Goal: Task Accomplishment & Management: Complete application form

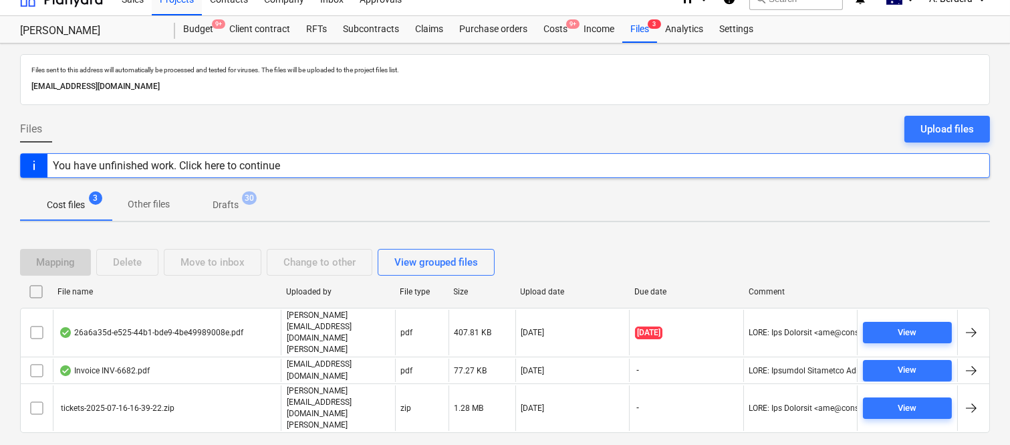
scroll to position [28, 0]
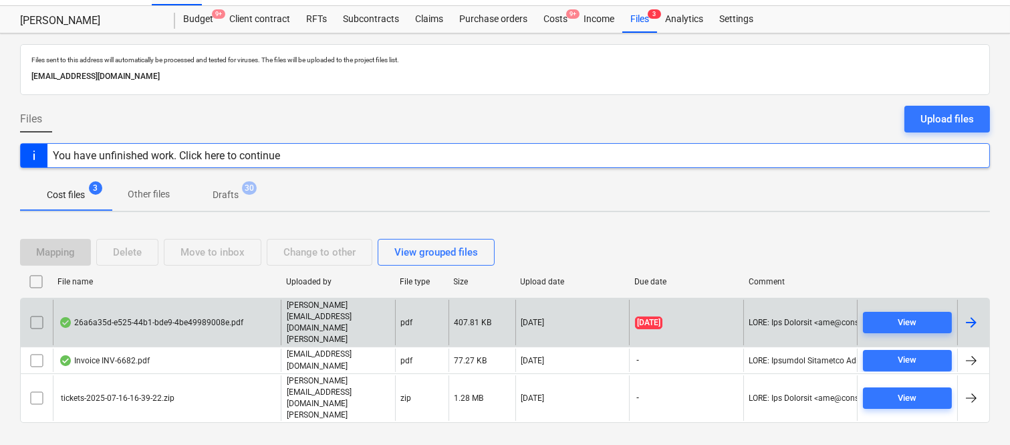
click at [215, 320] on div "26a6a35d-e525-44b1-bde9-4be49989008e.pdf" at bounding box center [151, 322] width 185 height 11
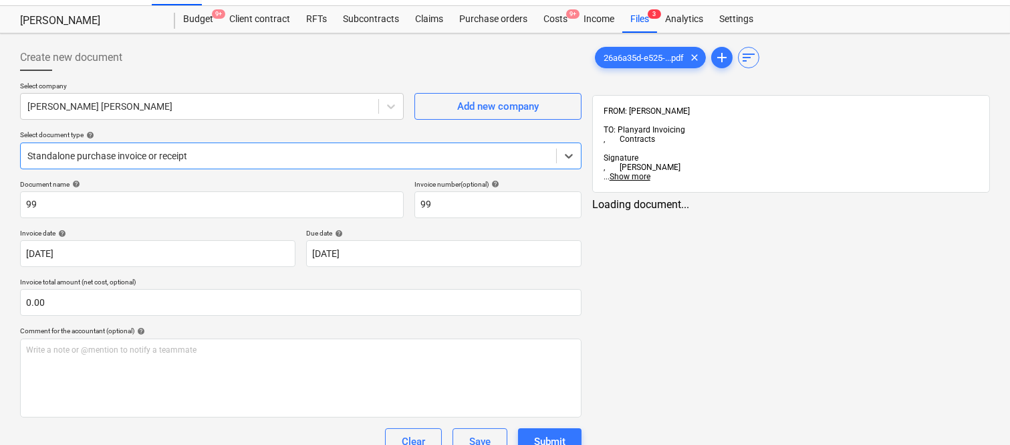
type input "99"
type input "[DATE]"
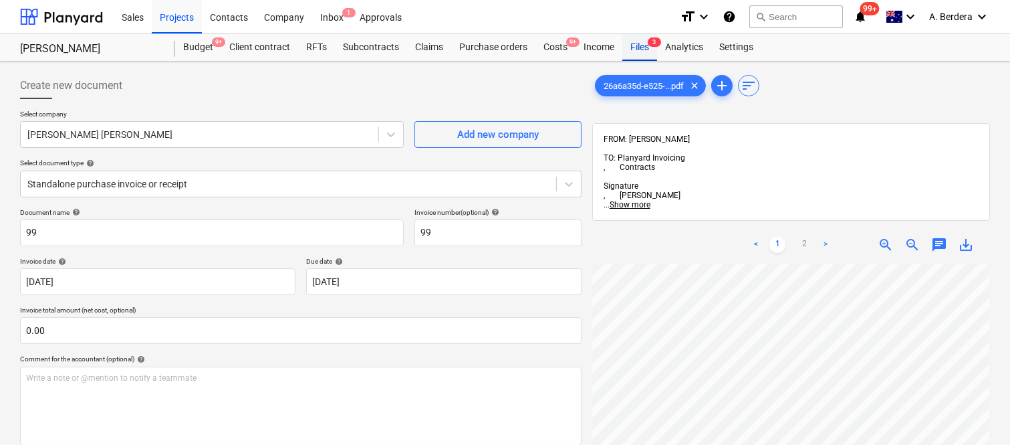
click at [640, 52] on div "Files 3" at bounding box center [639, 47] width 35 height 27
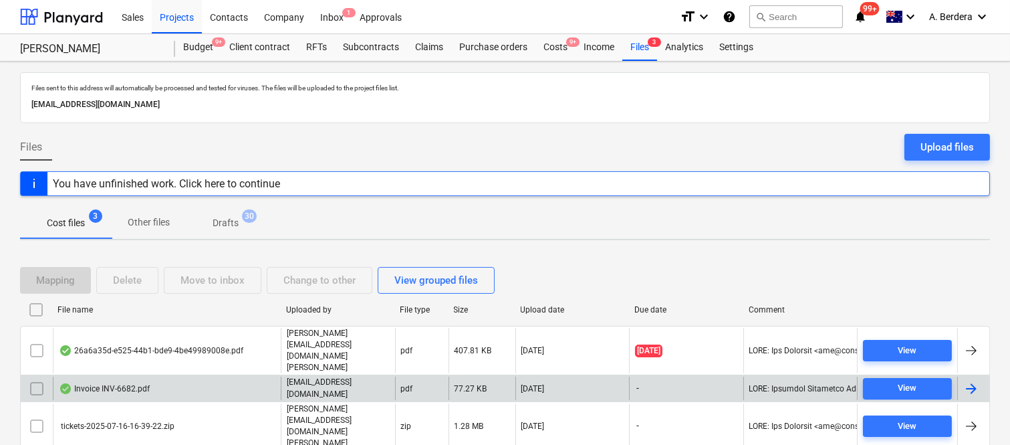
click at [272, 379] on div "Invoice INV-6682.pdf" at bounding box center [167, 387] width 228 height 23
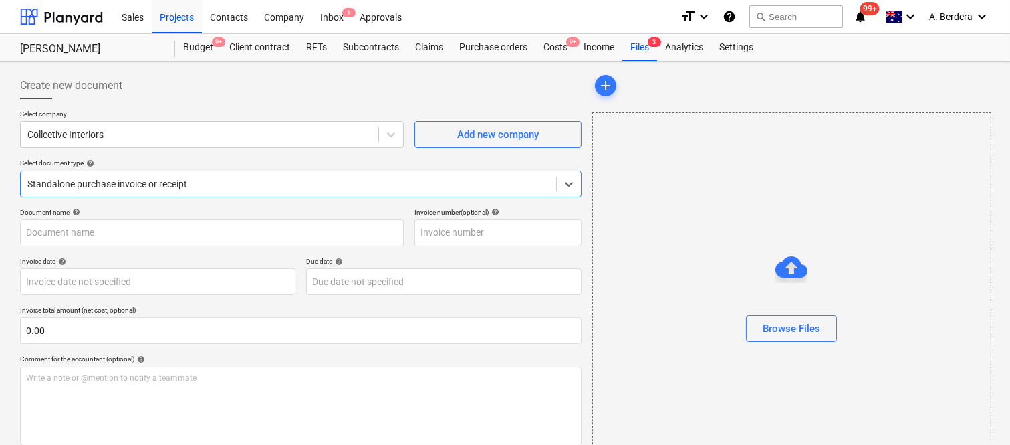
type input "INV-6682"
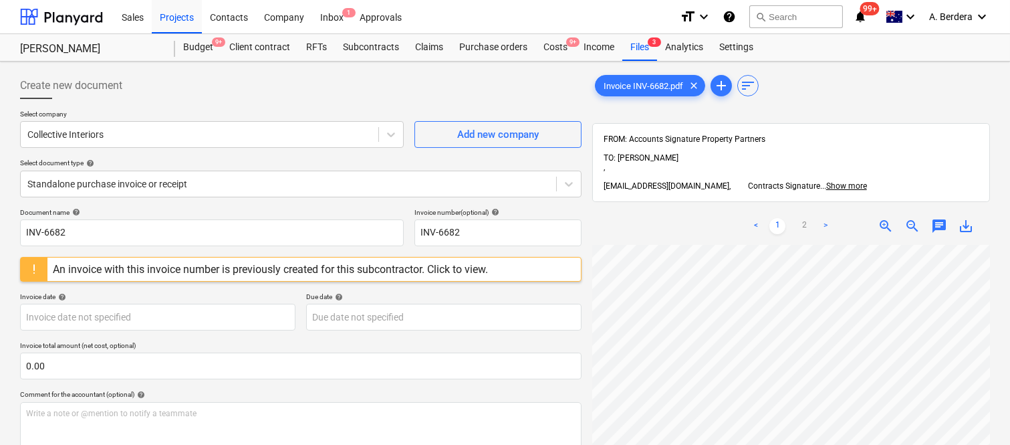
click at [332, 271] on div "An invoice with this invoice number is previously created for this subcontracto…" at bounding box center [270, 269] width 435 height 13
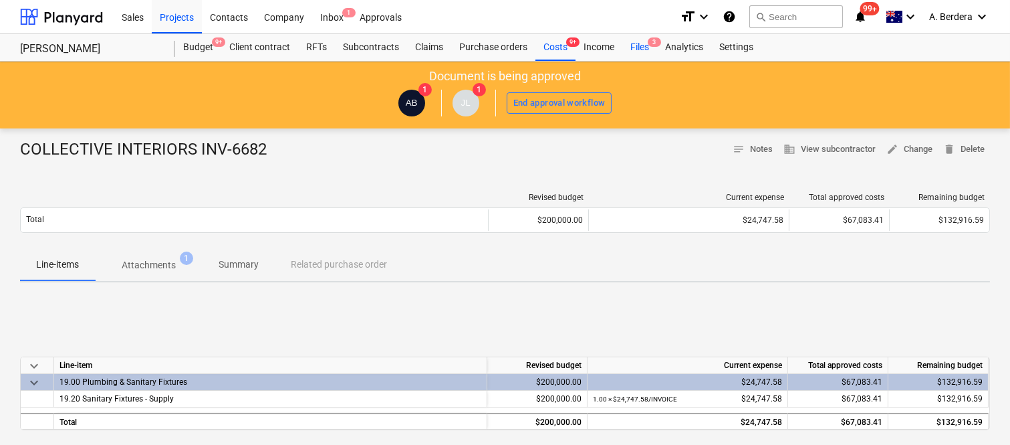
click at [644, 51] on div "Files 3" at bounding box center [639, 47] width 35 height 27
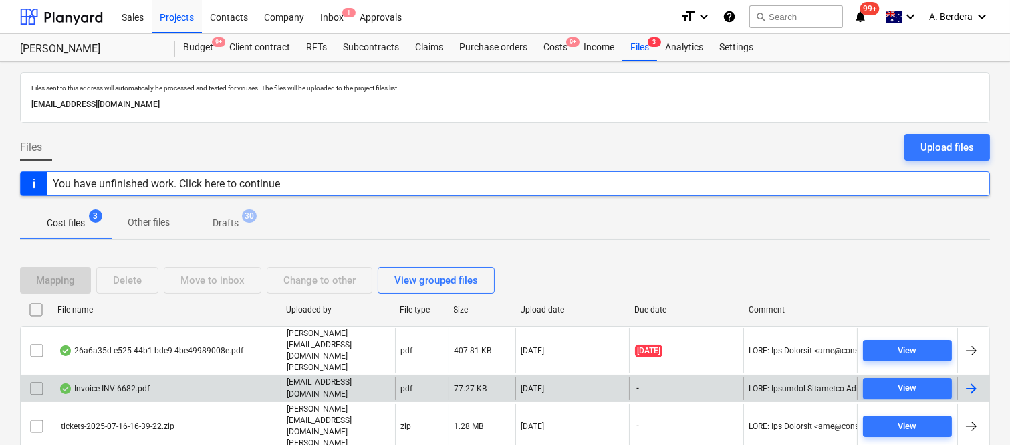
click at [34, 378] on input "checkbox" at bounding box center [36, 388] width 21 height 21
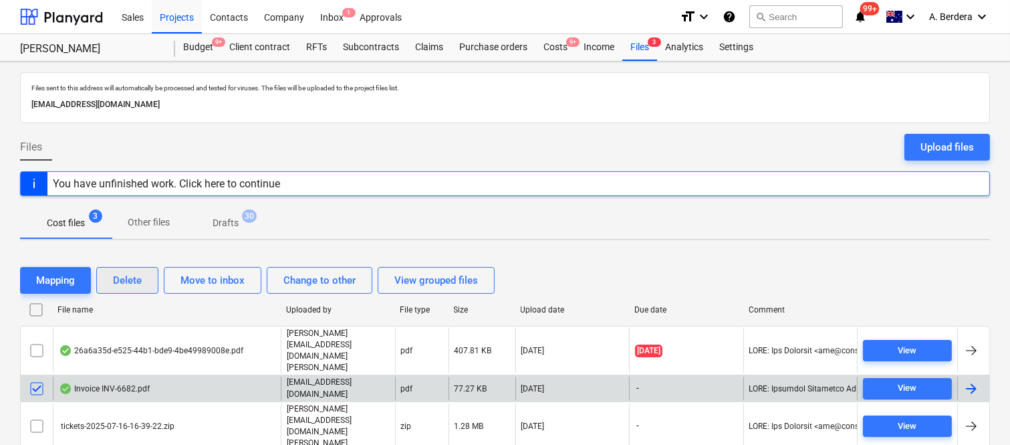
click at [122, 289] on div "Delete" at bounding box center [127, 279] width 29 height 17
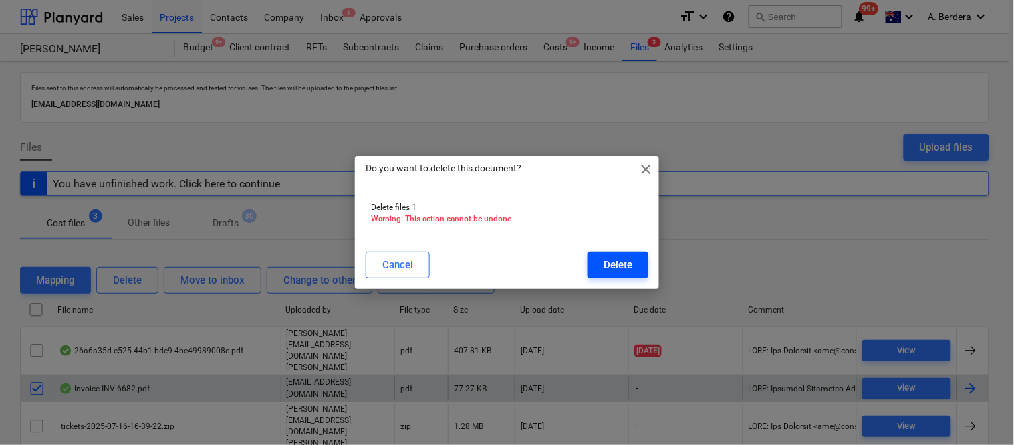
click at [617, 261] on div "Delete" at bounding box center [618, 264] width 29 height 17
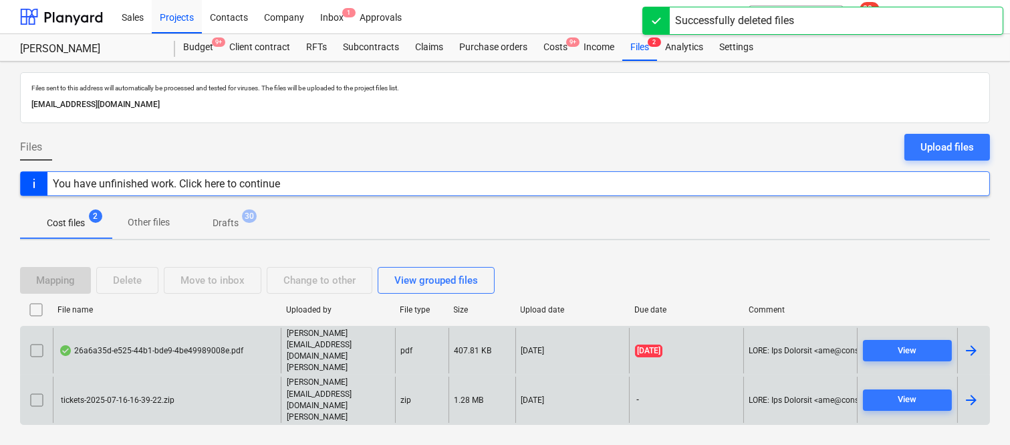
click at [257, 350] on div "26a6a35d-e525-44b1-bde9-4be49989008e.pdf [PERSON_NAME][EMAIL_ADDRESS][DOMAIN_NA…" at bounding box center [505, 350] width 970 height 49
click at [251, 362] on div "26a6a35d-e525-44b1-bde9-4be49989008e.pdf" at bounding box center [167, 351] width 228 height 46
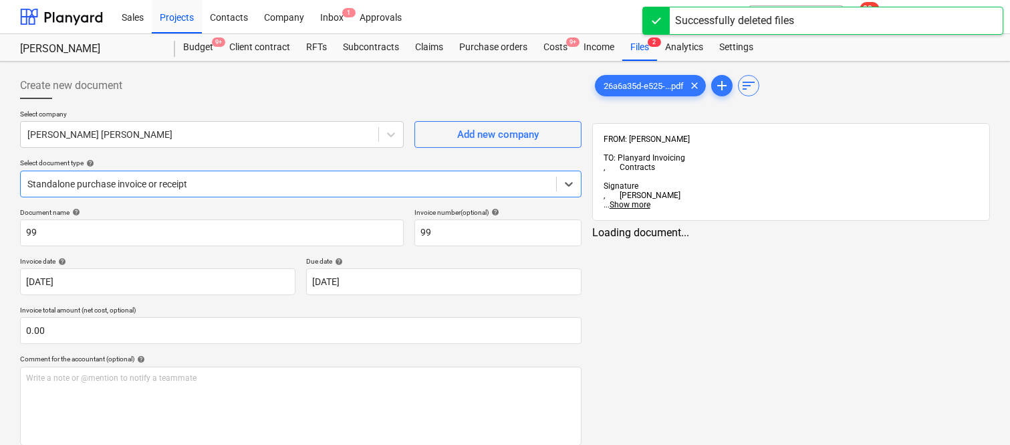
click at [256, 178] on div at bounding box center [288, 183] width 522 height 13
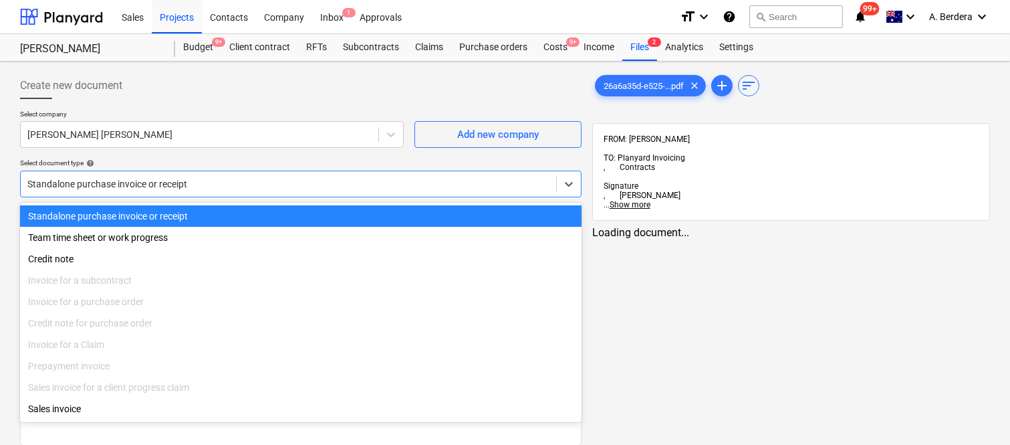
click at [265, 216] on div "Standalone purchase invoice or receipt" at bounding box center [301, 215] width 562 height 21
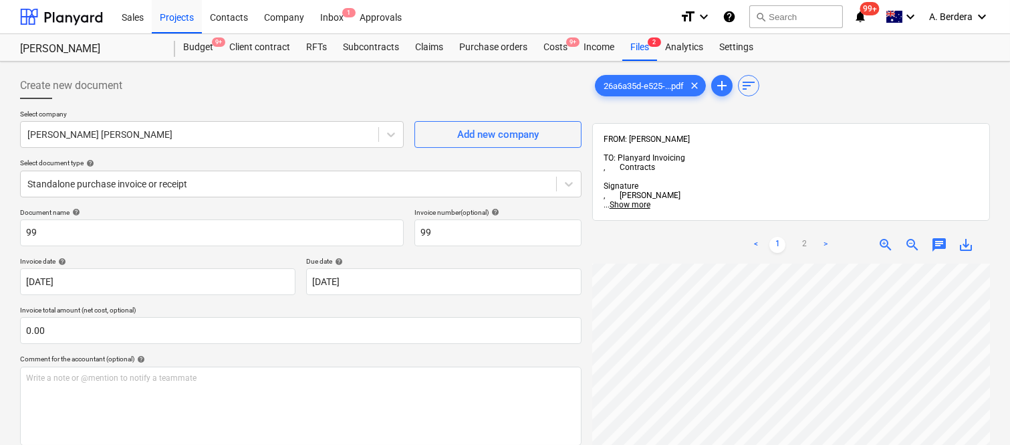
scroll to position [0, 205]
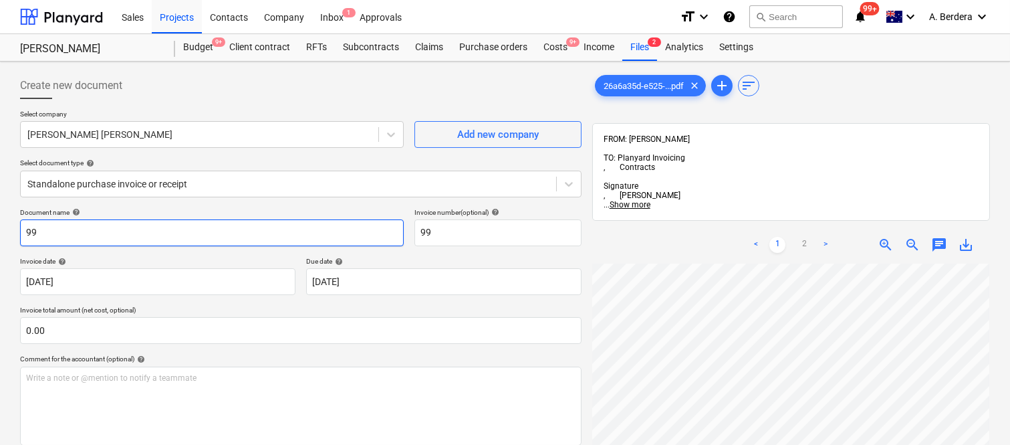
click at [21, 229] on input "99" at bounding box center [212, 232] width 384 height 27
type input "[PERSON_NAME] [PERSON_NAME] INV- 99"
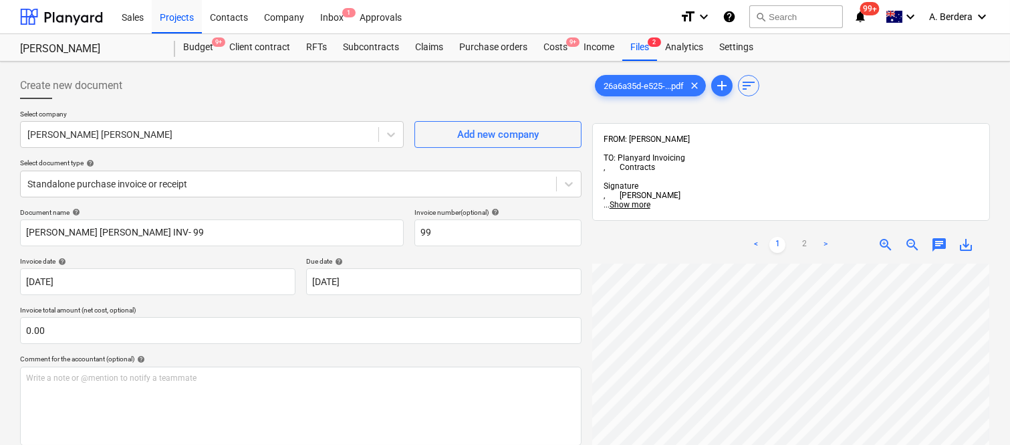
scroll to position [67, 205]
click at [191, 288] on body "Sales Projects Contacts Company Inbox 1 Approvals format_size keyboard_arrow_do…" at bounding box center [505, 222] width 1010 height 445
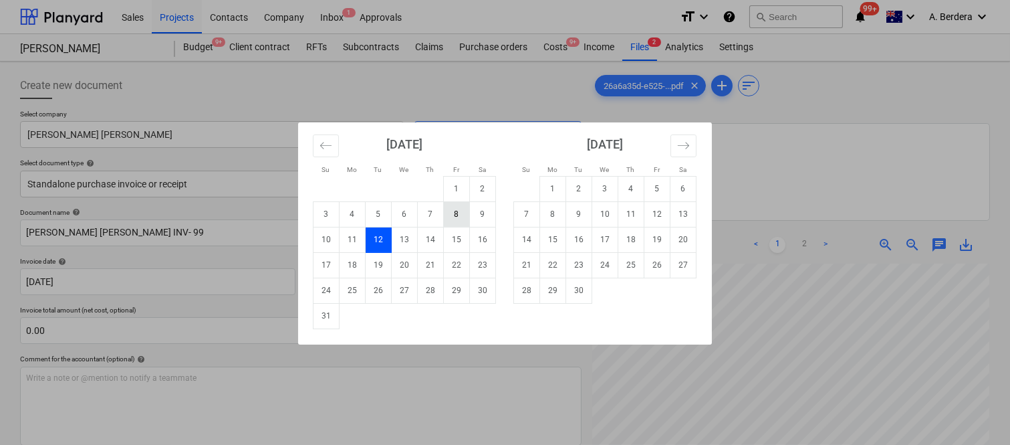
click at [447, 209] on td "8" at bounding box center [457, 213] width 26 height 25
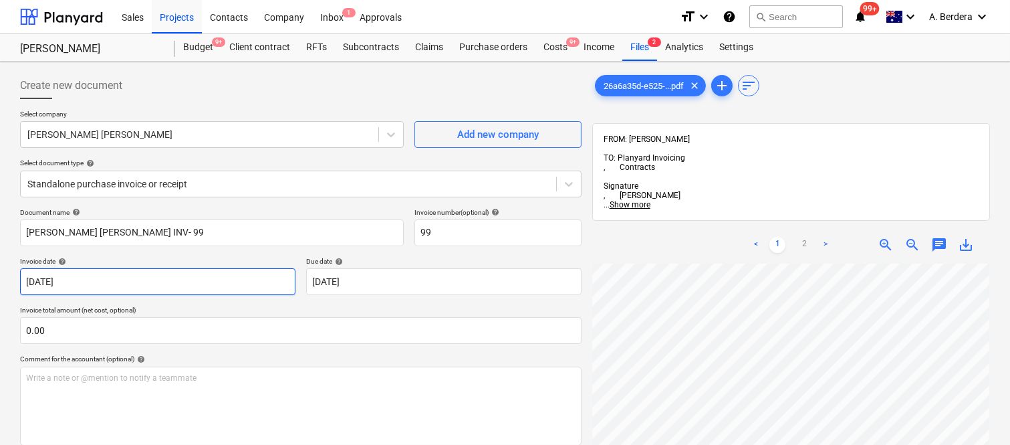
click at [171, 282] on body "Sales Projects Contacts Company Inbox 1 Approvals format_size keyboard_arrow_do…" at bounding box center [505, 222] width 1010 height 445
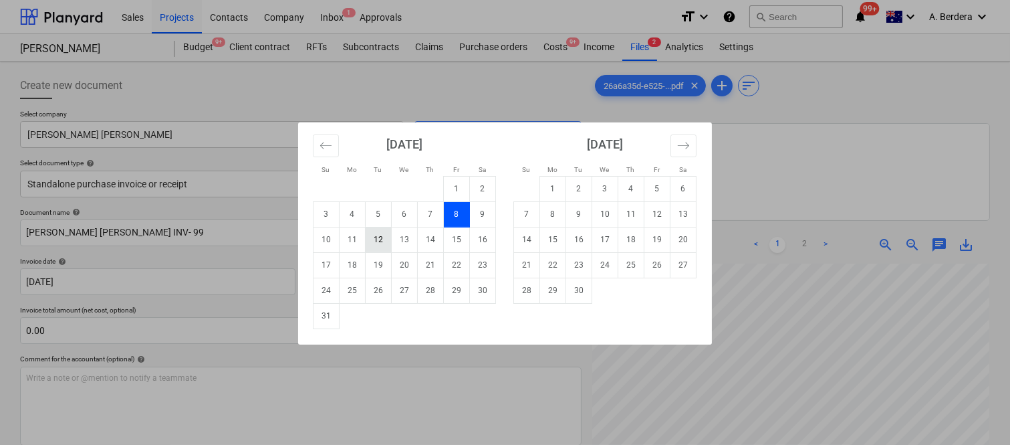
click at [379, 239] on td "12" at bounding box center [379, 239] width 26 height 25
type input "[DATE]"
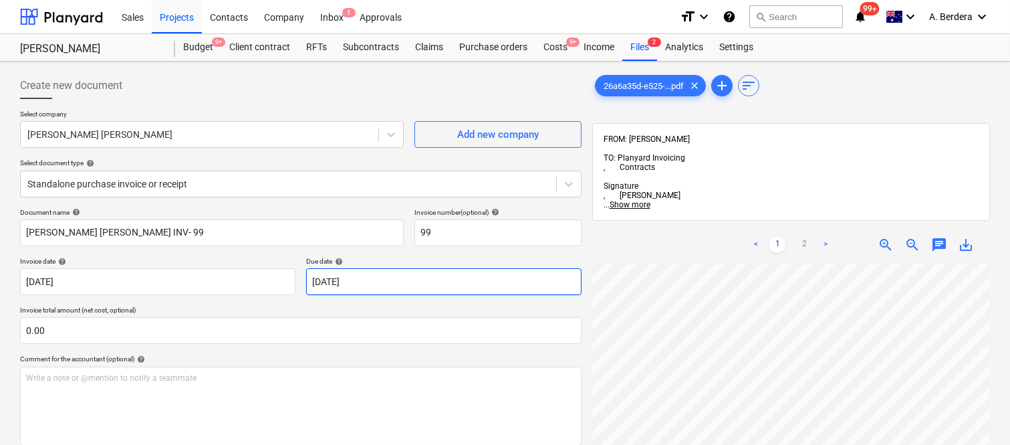
scroll to position [446, 205]
click at [809, 237] on link "2" at bounding box center [804, 245] width 16 height 16
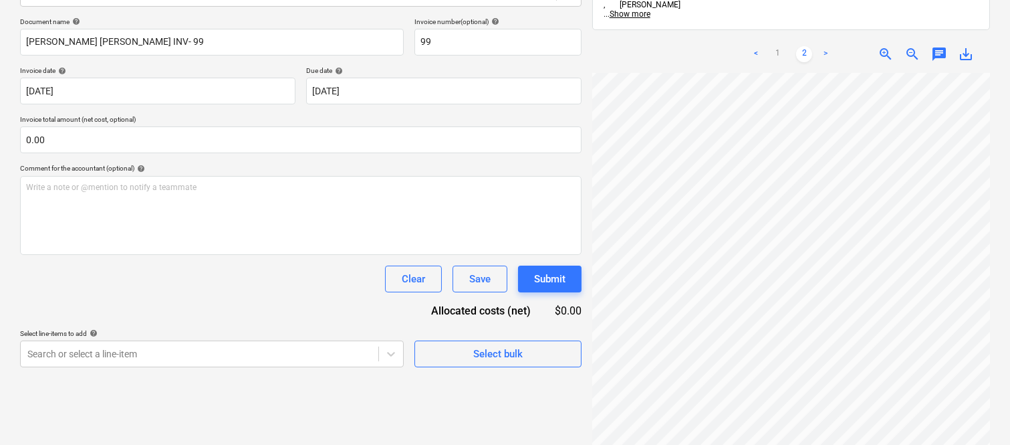
scroll to position [0, 0]
click at [1010, 254] on html "Sales Projects Contacts Company Inbox 1 Approvals format_size keyboard_arrow_do…" at bounding box center [505, 31] width 1010 height 445
click at [591, 277] on div "26a6a35d-e525-...pdf clear add sort FROM: [PERSON_NAME] TO: Planyard Invoicing …" at bounding box center [791, 158] width 408 height 564
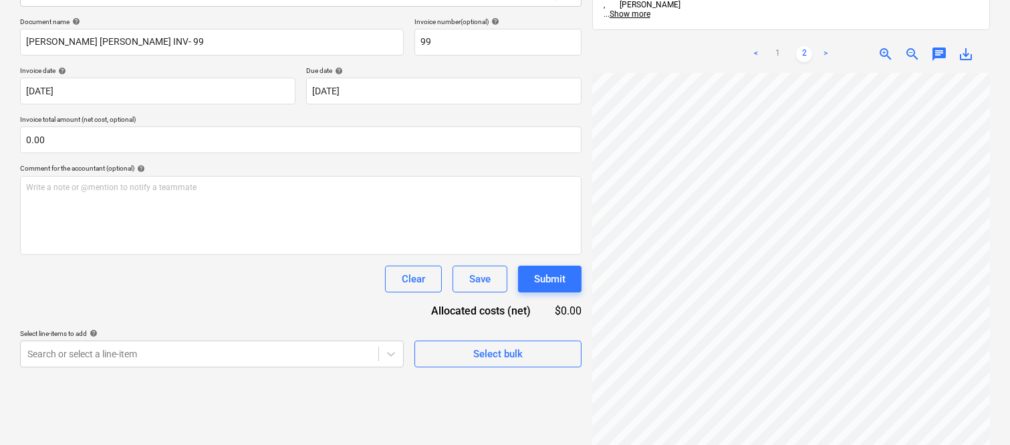
click at [1005, 313] on div "Create new document Select company [PERSON_NAME] [PERSON_NAME] Add new company …" at bounding box center [505, 158] width 1010 height 574
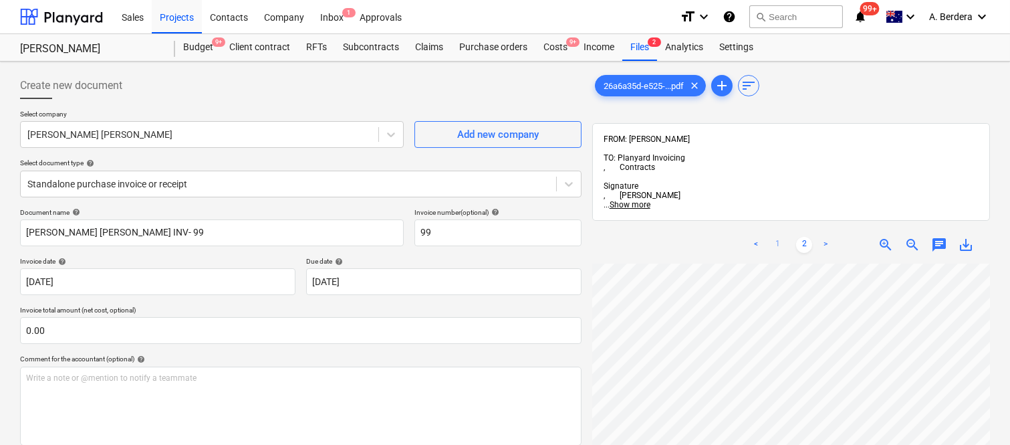
click at [776, 237] on link "1" at bounding box center [777, 245] width 16 height 16
click at [913, 237] on span "zoom_out" at bounding box center [912, 245] width 16 height 16
drag, startPoint x: 1008, startPoint y: 283, endPoint x: 1013, endPoint y: 308, distance: 25.2
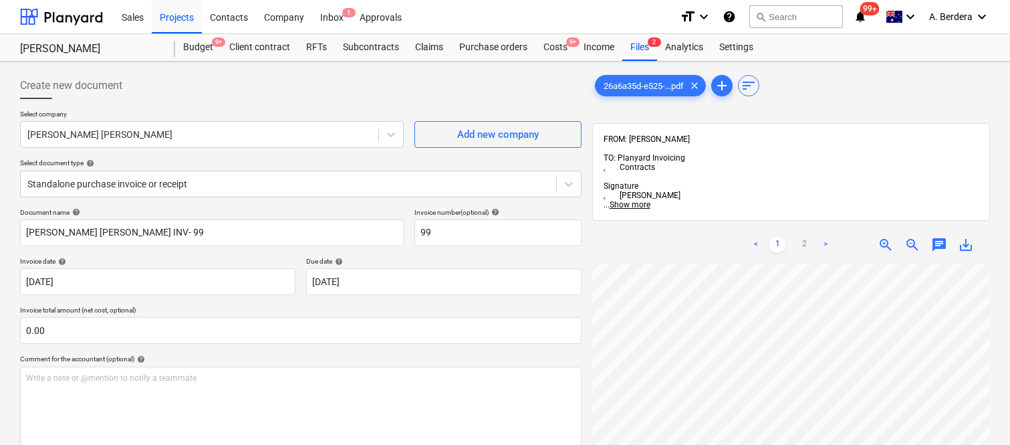
click at [1010, 334] on html "Sales Projects Contacts Company Inbox 1 Approvals format_size keyboard_arrow_do…" at bounding box center [505, 222] width 1010 height 445
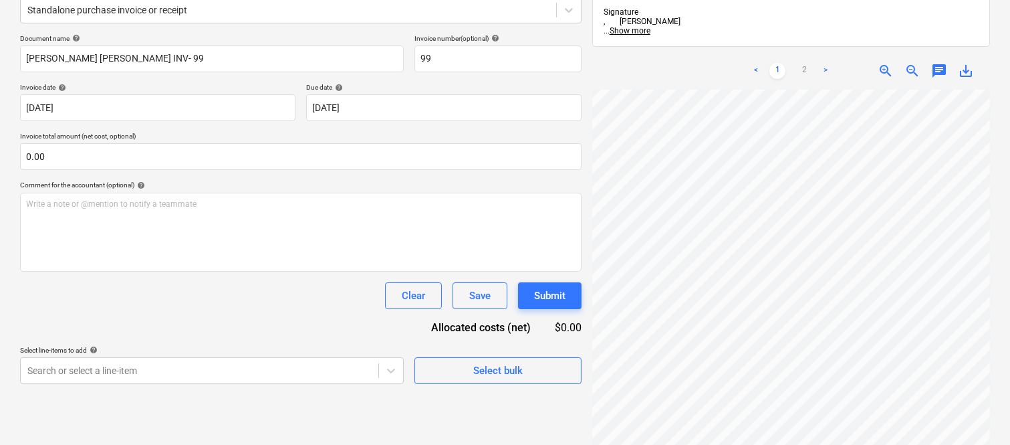
scroll to position [191, 0]
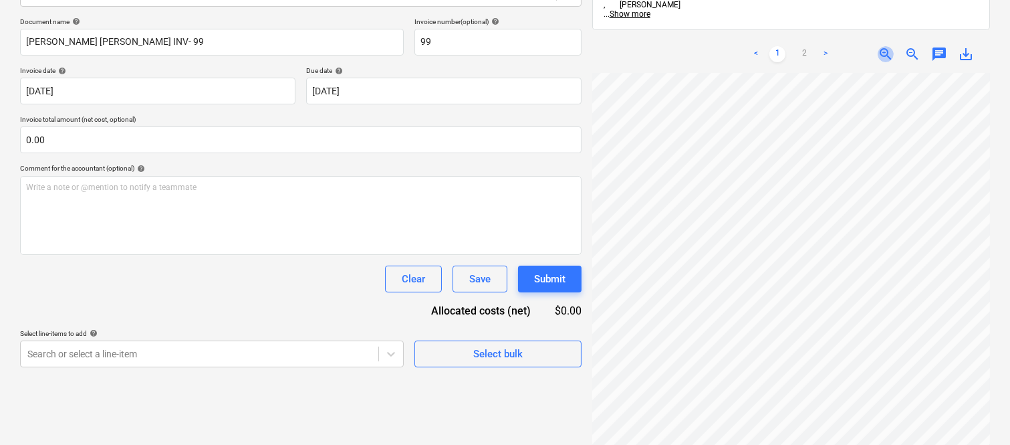
click at [884, 46] on span "zoom_in" at bounding box center [886, 54] width 16 height 16
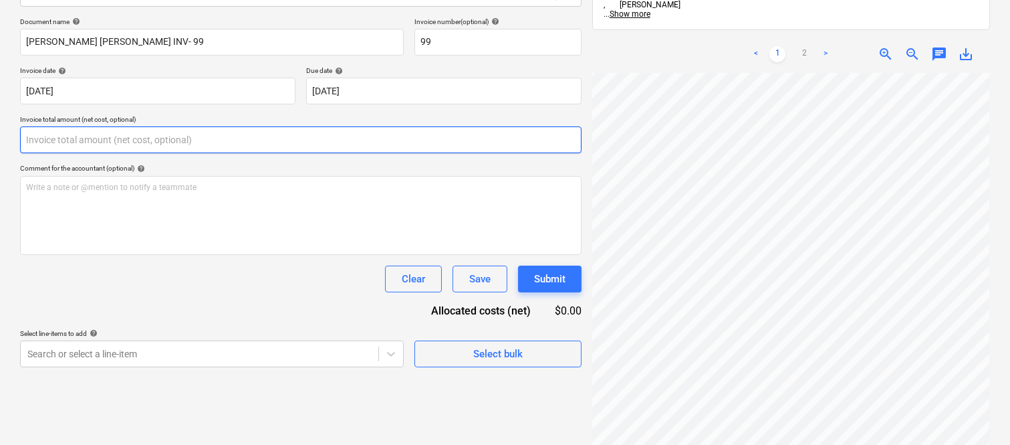
click at [229, 131] on input "text" at bounding box center [301, 139] width 562 height 27
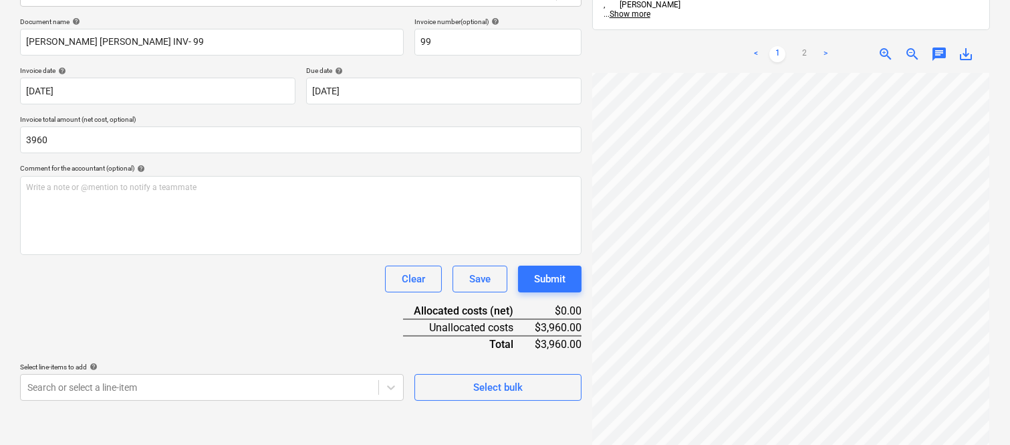
type input "3,960.00"
click at [225, 289] on div "Clear Save Submit" at bounding box center [301, 278] width 562 height 27
click at [157, 254] on body "Sales Projects Contacts Company Inbox 1 Approvals format_size keyboard_arrow_do…" at bounding box center [505, 31] width 1010 height 445
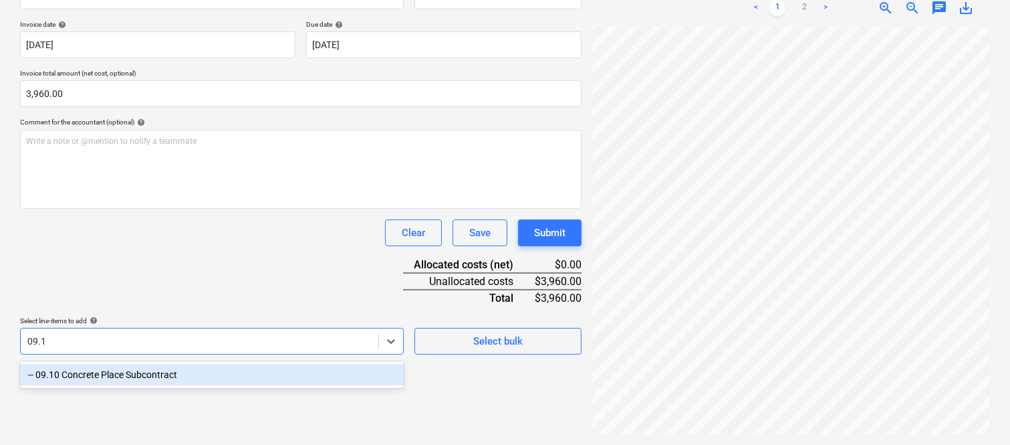
scroll to position [191, 0]
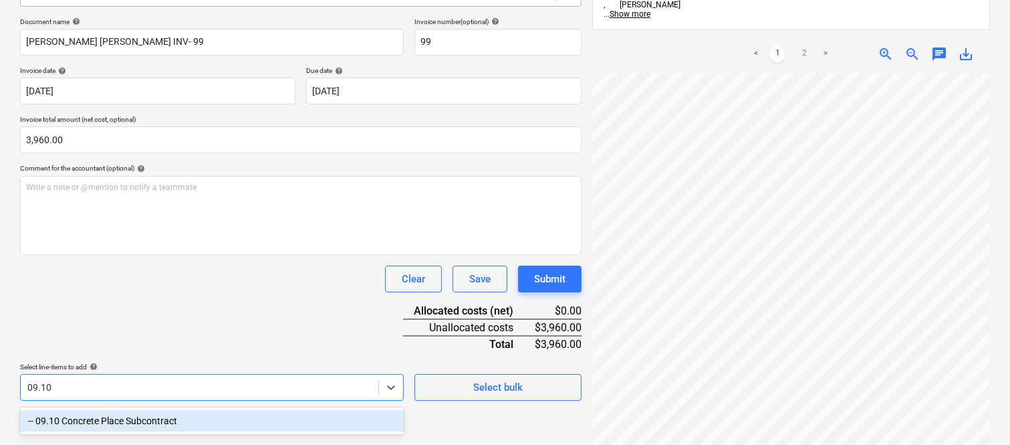
type input "09.10"
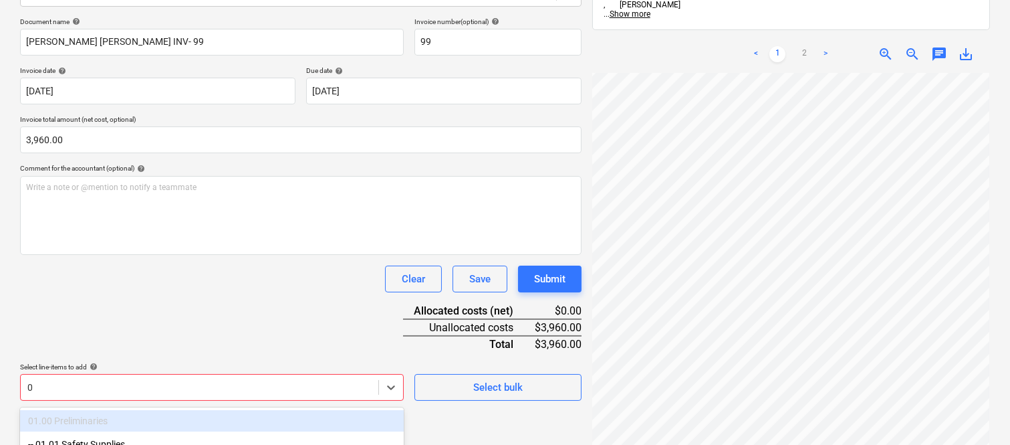
scroll to position [356, 0]
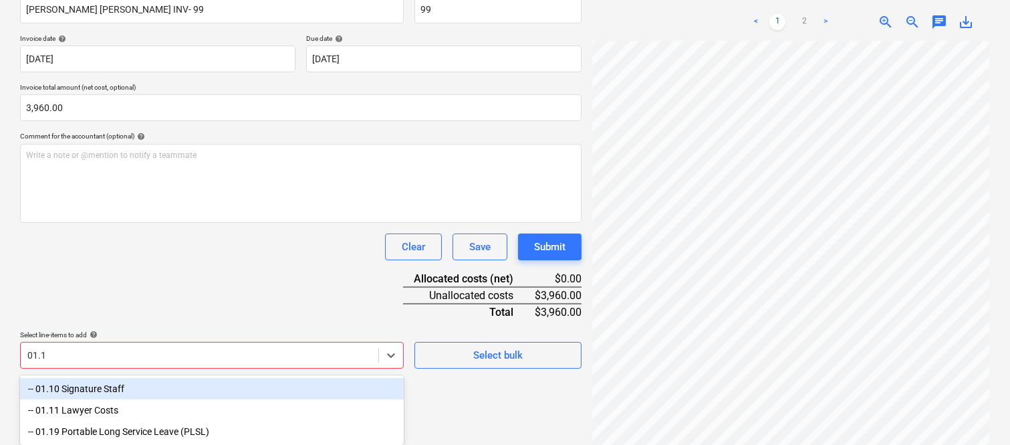
type input "01.10"
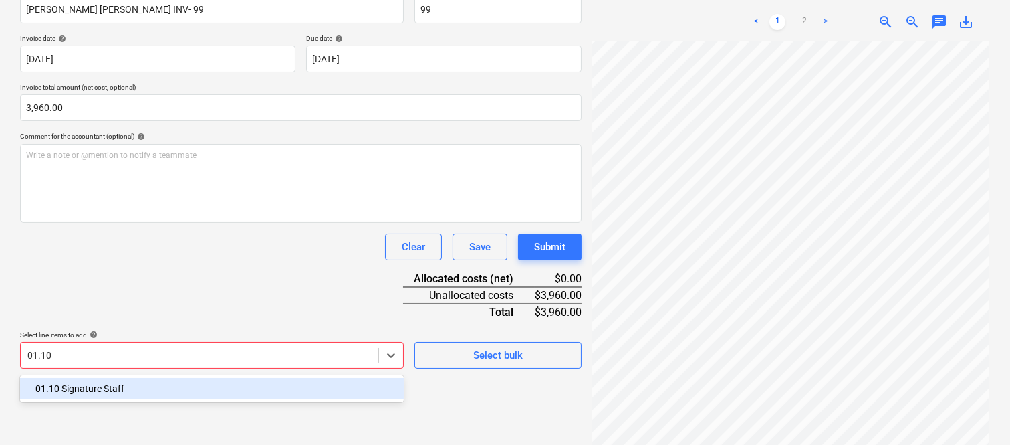
scroll to position [191, 0]
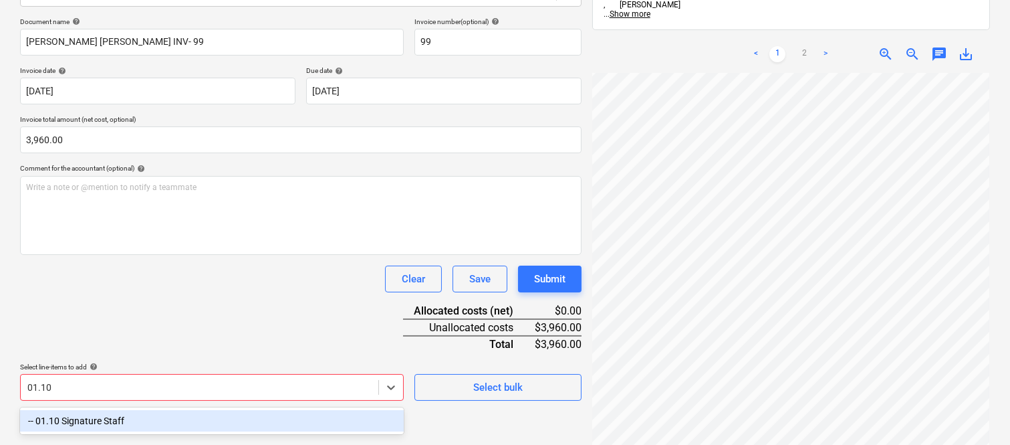
drag, startPoint x: 203, startPoint y: 424, endPoint x: 154, endPoint y: 262, distance: 168.8
click at [203, 423] on div "-- 01.10 Signature Staff" at bounding box center [212, 420] width 384 height 21
click at [154, 262] on div "Document name help [PERSON_NAME] [PERSON_NAME] INV- 99 Invoice number (optional…" at bounding box center [301, 208] width 562 height 383
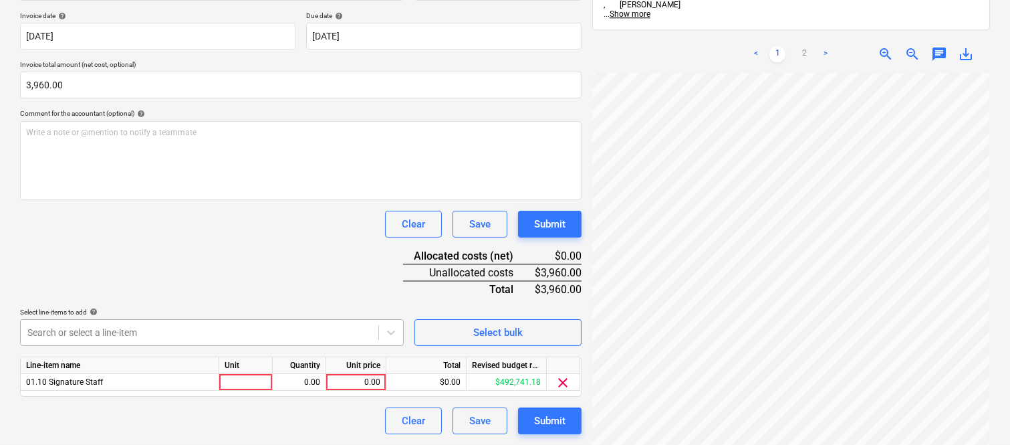
scroll to position [356, 0]
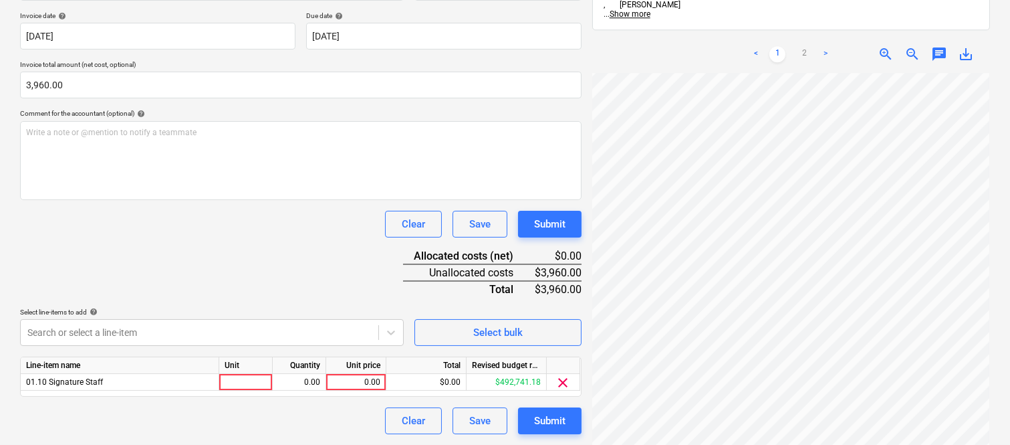
click at [170, 128] on div "Document name help [PERSON_NAME] [PERSON_NAME] INV- 99 Invoice number (optional…" at bounding box center [301, 198] width 562 height 471
click at [254, 384] on div at bounding box center [245, 382] width 53 height 17
type input "INVOICE"
click at [313, 384] on div "0.00" at bounding box center [299, 382] width 42 height 17
type input "1"
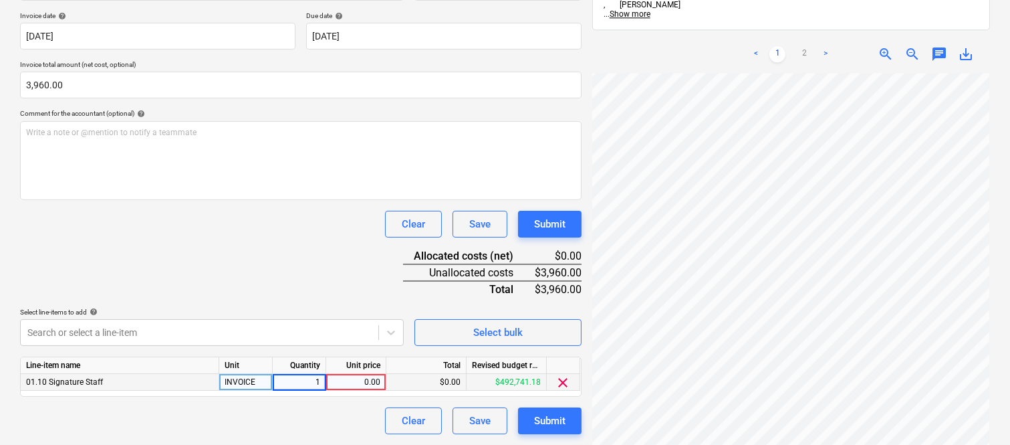
click at [362, 383] on div "0.00" at bounding box center [356, 382] width 49 height 17
type input "3960"
click at [312, 424] on div "Clear Save Submit" at bounding box center [301, 420] width 562 height 27
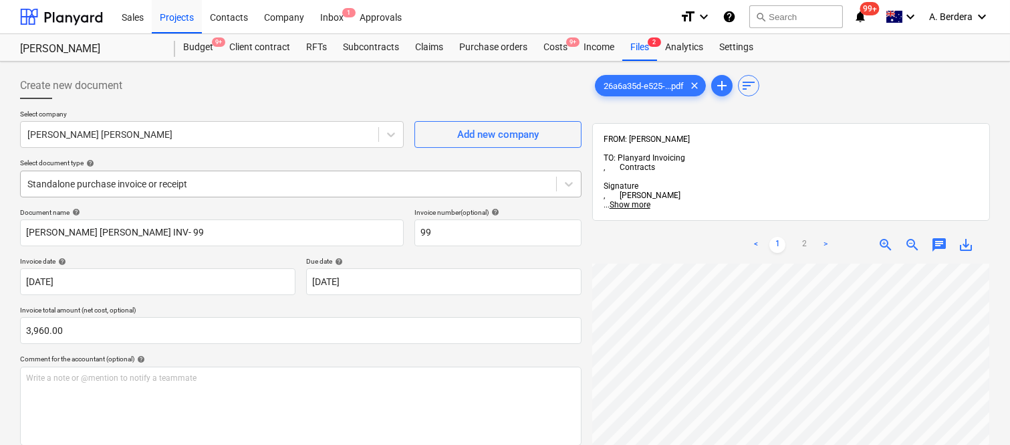
click at [295, 183] on div at bounding box center [288, 183] width 522 height 13
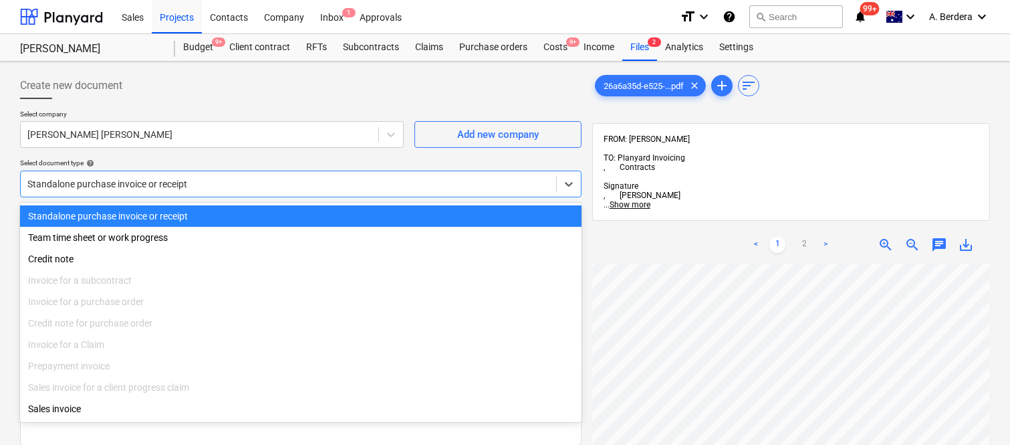
click at [301, 214] on div "Standalone purchase invoice or receipt" at bounding box center [301, 215] width 562 height 21
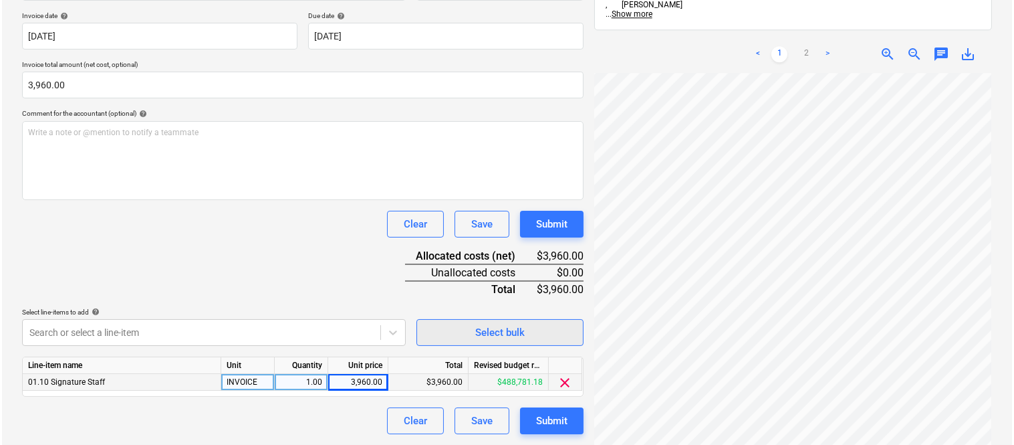
scroll to position [446, 205]
click at [544, 423] on div "Submit" at bounding box center [549, 420] width 31 height 17
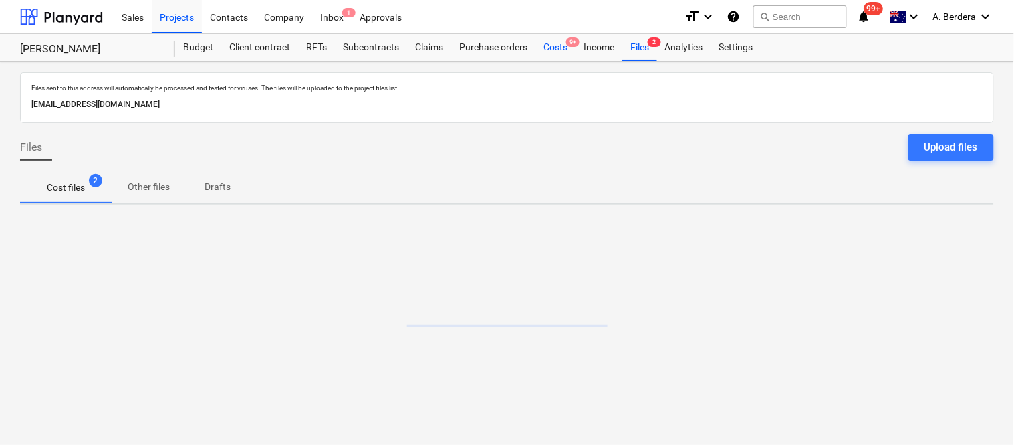
click at [558, 49] on div "Costs 9+" at bounding box center [555, 47] width 40 height 27
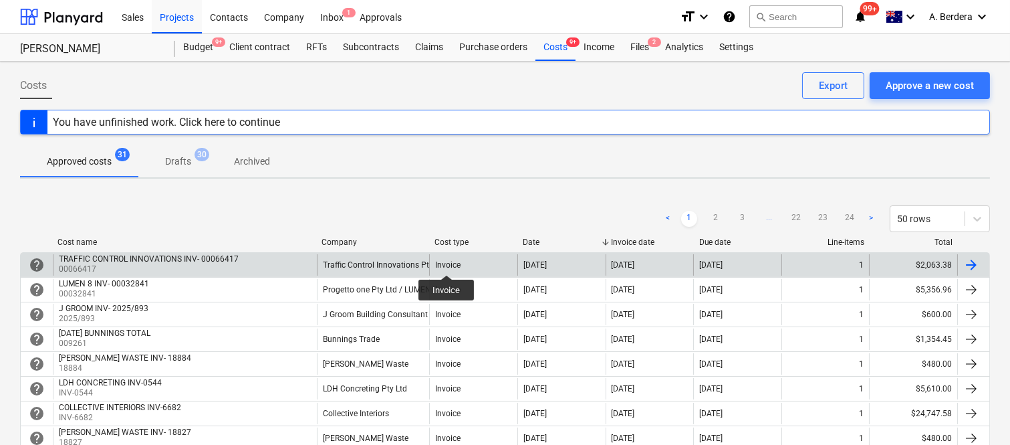
scroll to position [389, 0]
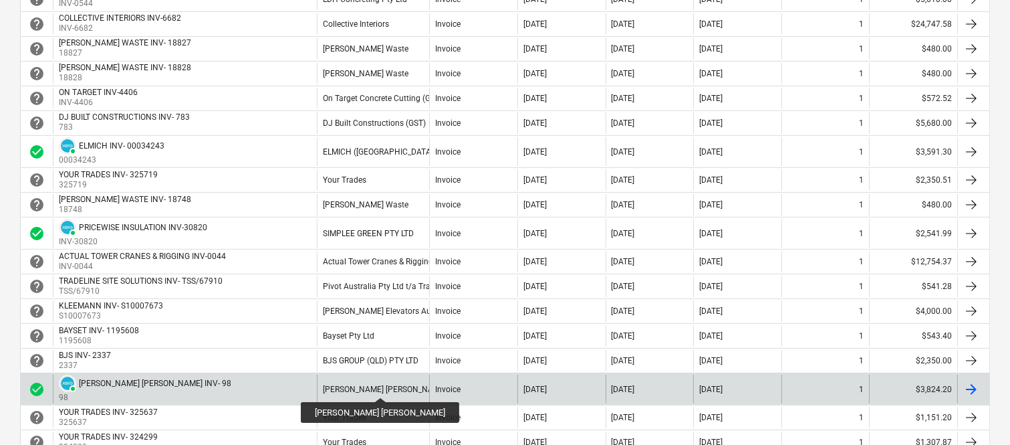
click at [346, 385] on div "[PERSON_NAME] [PERSON_NAME]" at bounding box center [385, 388] width 124 height 9
